Goal: Task Accomplishment & Management: Use online tool/utility

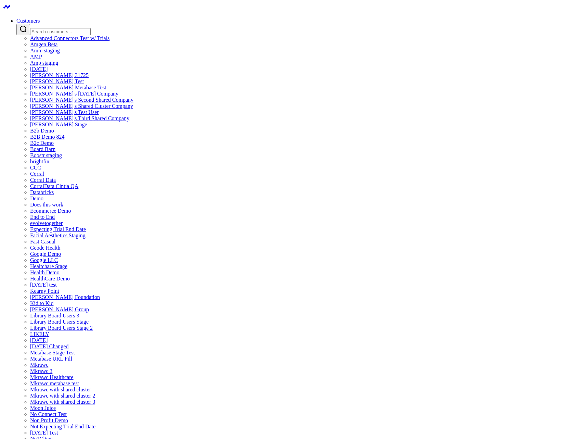
click at [91, 28] on input "Search customers input" at bounding box center [60, 31] width 61 height 7
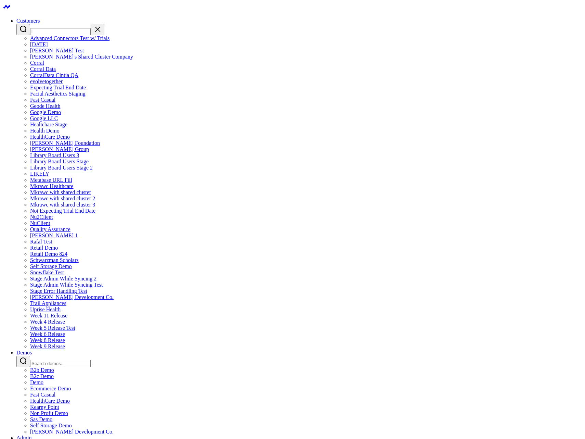
type input "li"
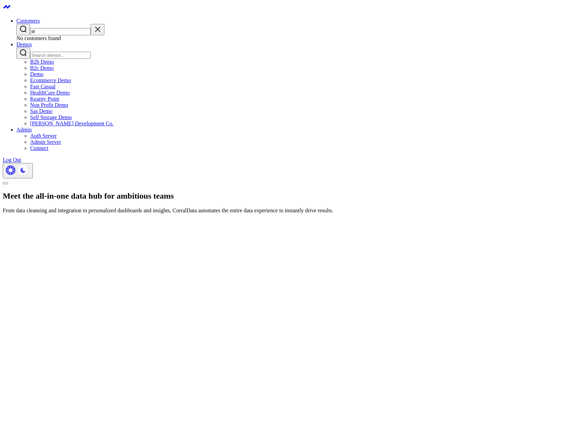
click at [91, 28] on input "lif" at bounding box center [60, 31] width 61 height 7
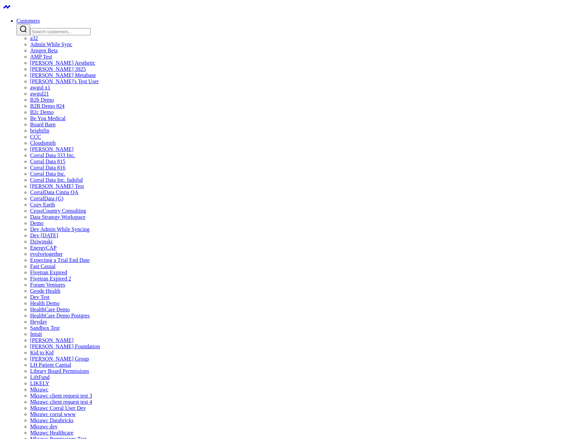
click at [91, 28] on input "Search customers input" at bounding box center [60, 31] width 61 height 7
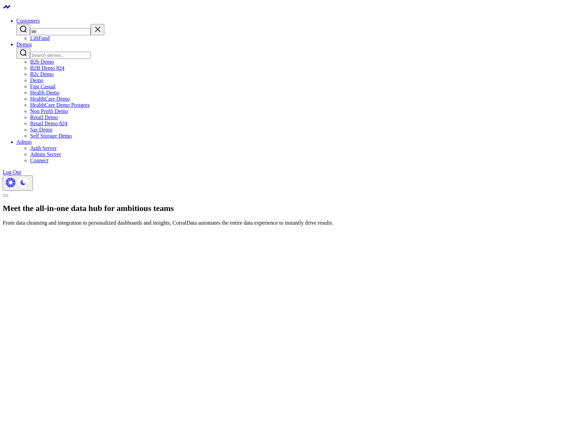
type input "lift"
click at [50, 41] on link "LiftFund" at bounding box center [39, 38] width 19 height 6
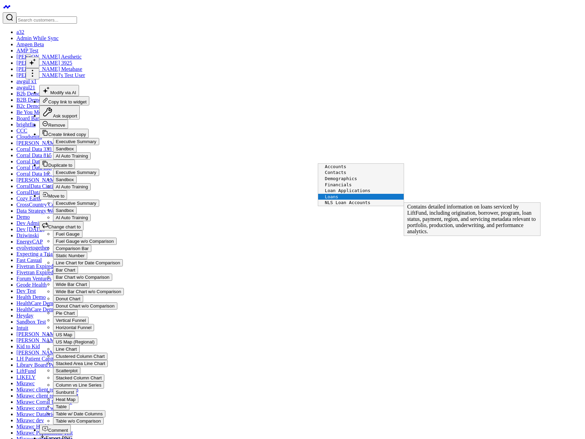
scroll to position [19, 0]
